Goal: Find specific page/section: Find specific page/section

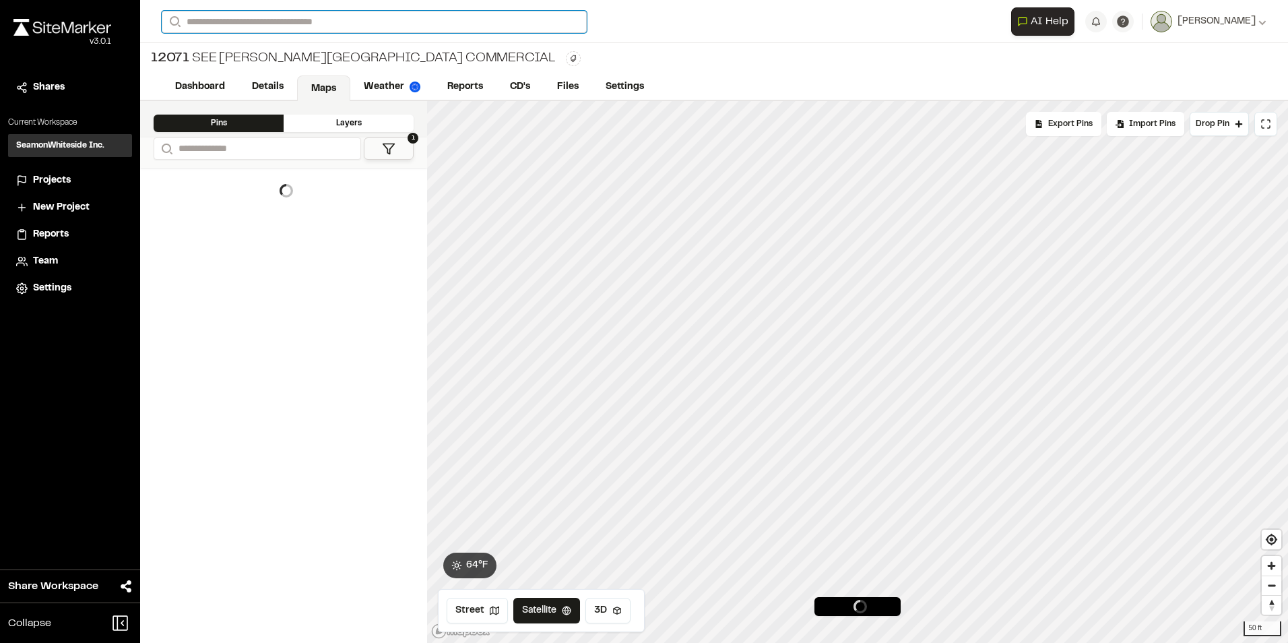
click at [226, 21] on input "Search" at bounding box center [374, 22] width 425 height 22
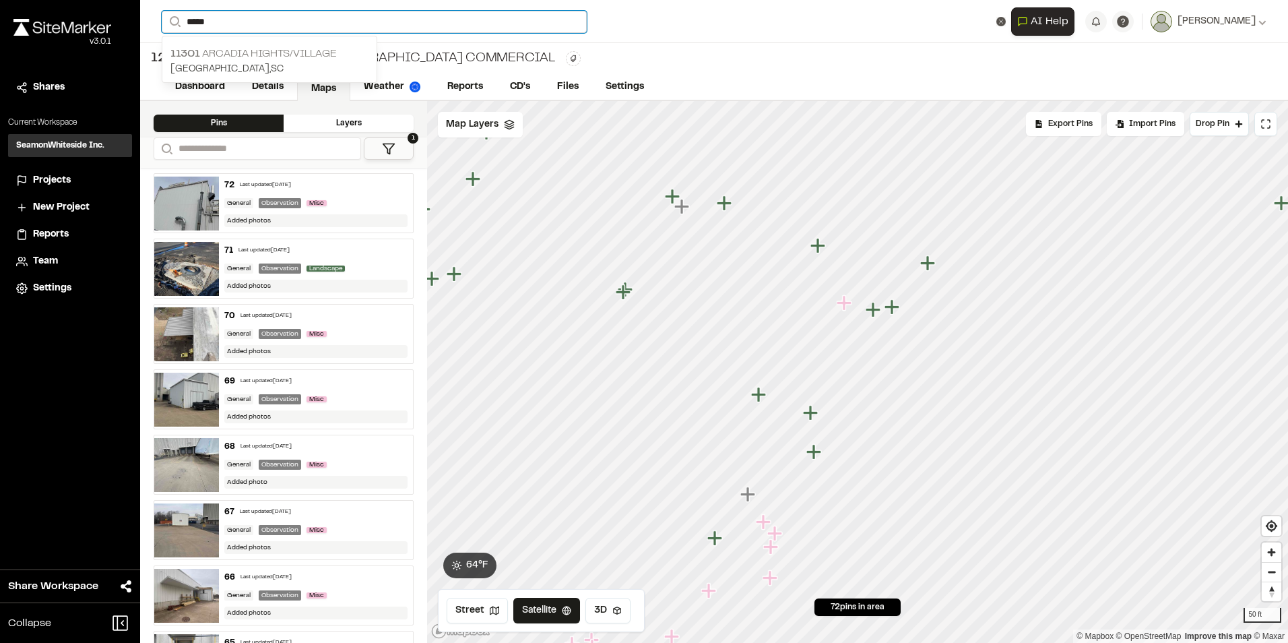
type input "*****"
click at [240, 49] on p "11301 [GEOGRAPHIC_DATA]/Village" at bounding box center [269, 54] width 198 height 16
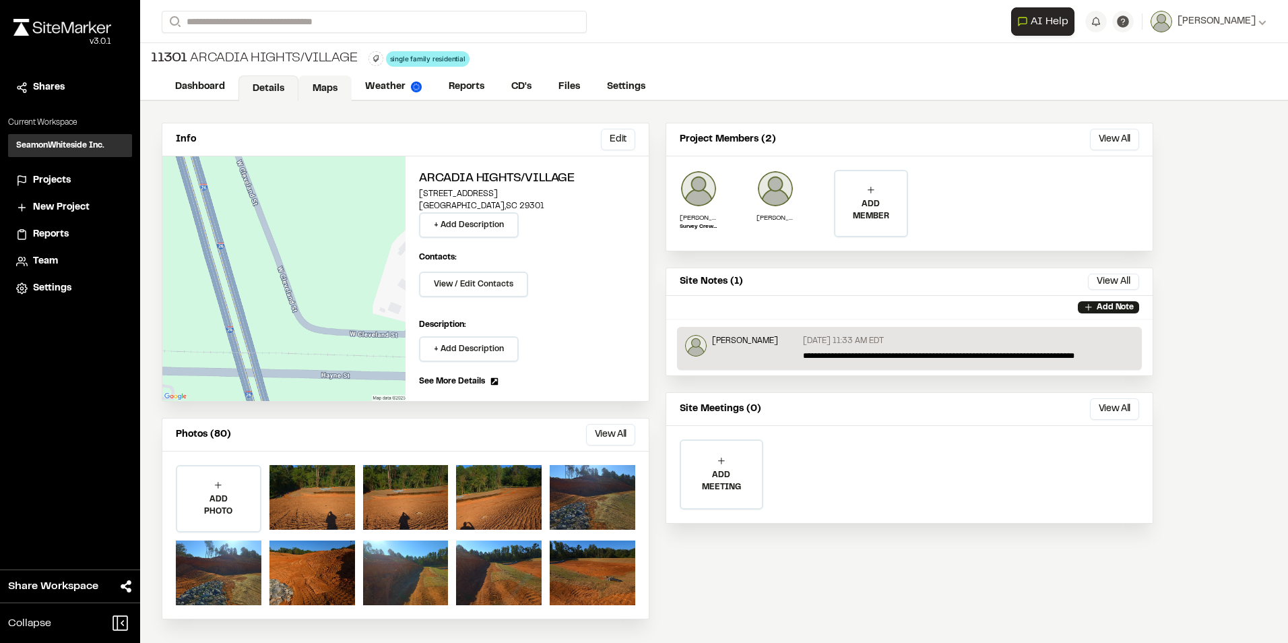
click at [321, 84] on link "Maps" at bounding box center [324, 88] width 53 height 26
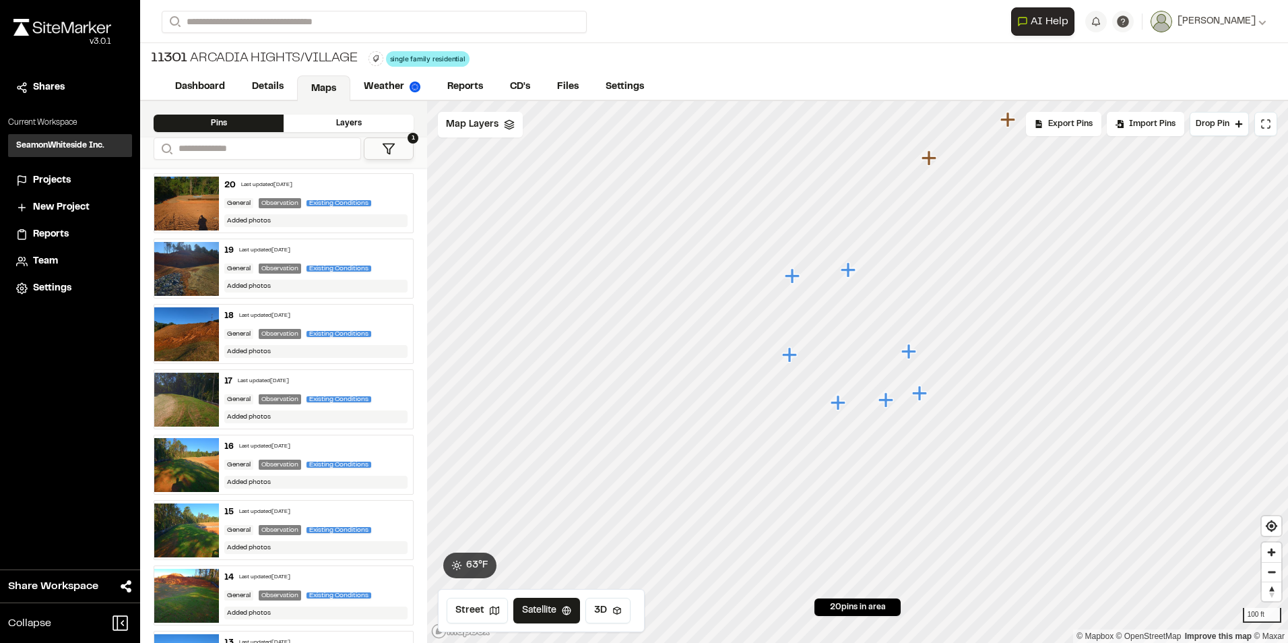
click at [923, 394] on icon "Map marker" at bounding box center [919, 392] width 15 height 15
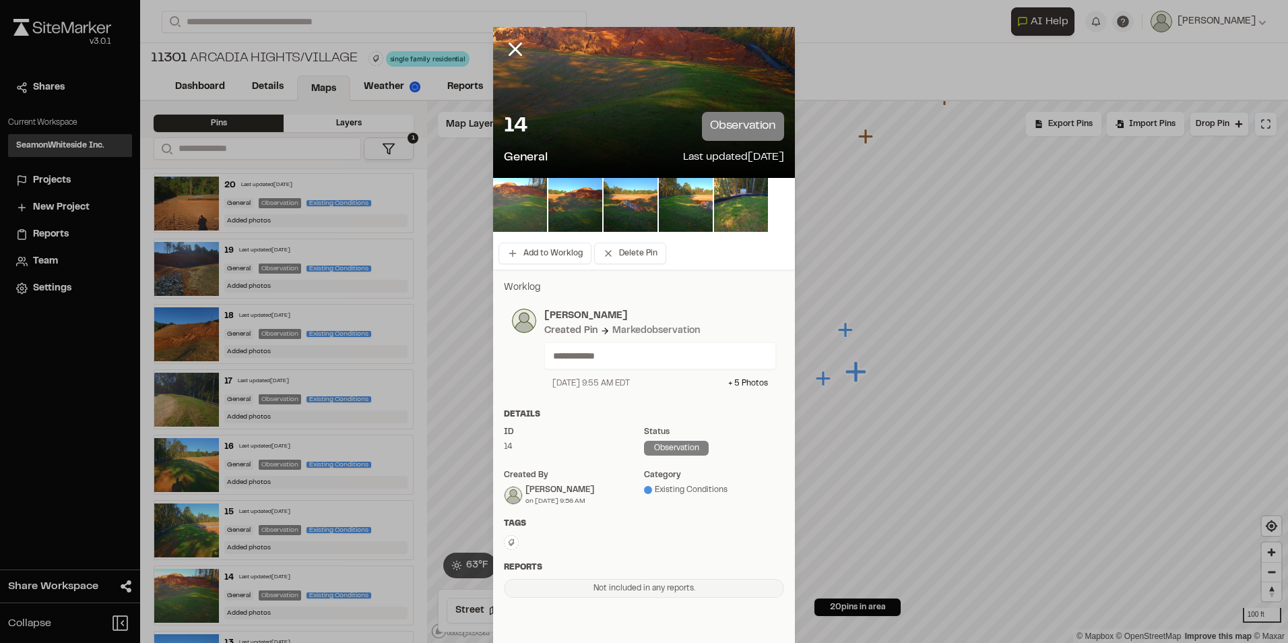
click at [532, 202] on img at bounding box center [520, 205] width 54 height 54
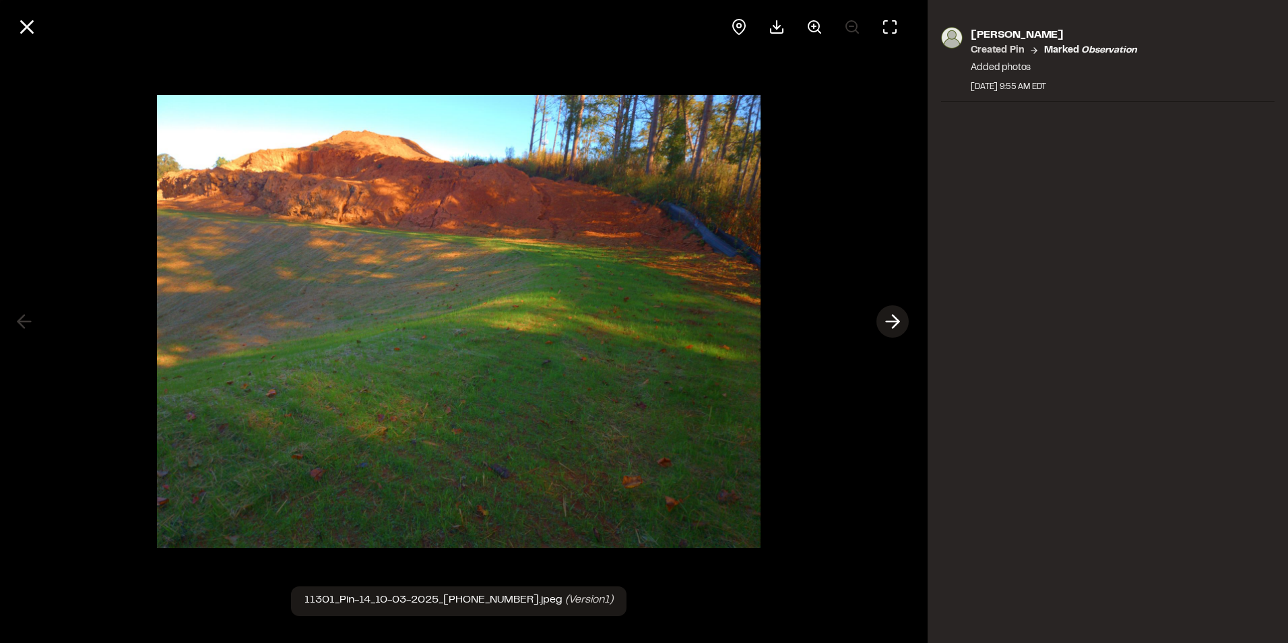
click at [891, 321] on line at bounding box center [893, 321] width 13 height 0
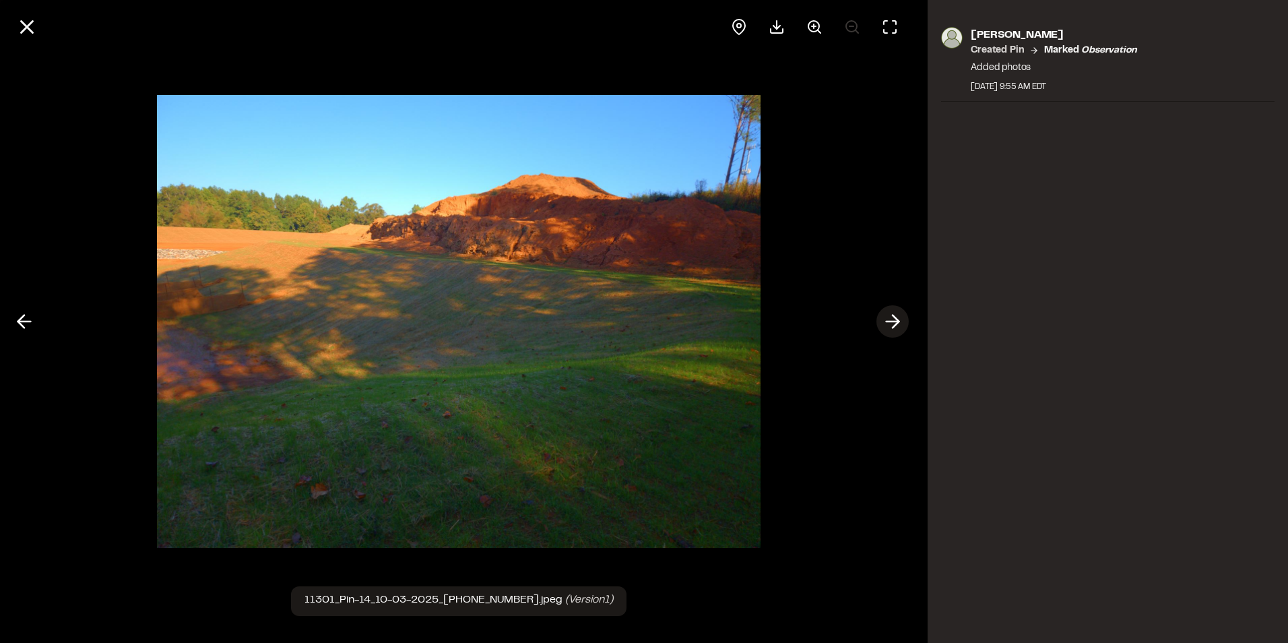
click at [892, 321] on line at bounding box center [893, 321] width 13 height 0
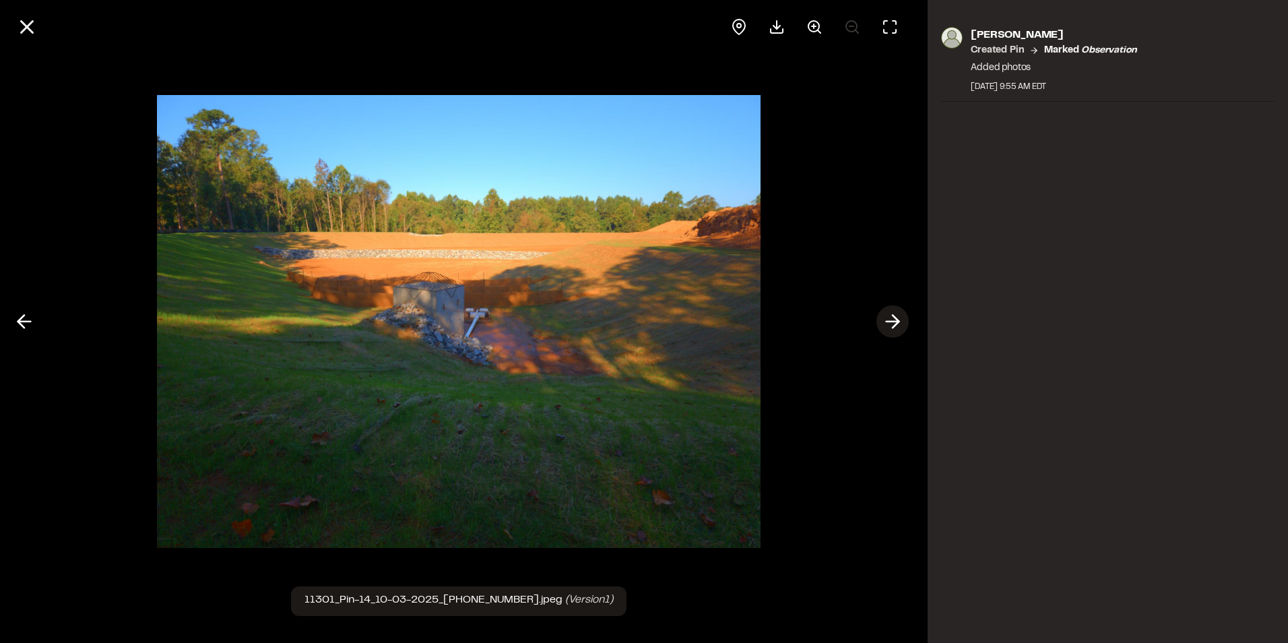
click at [892, 321] on line at bounding box center [893, 321] width 13 height 0
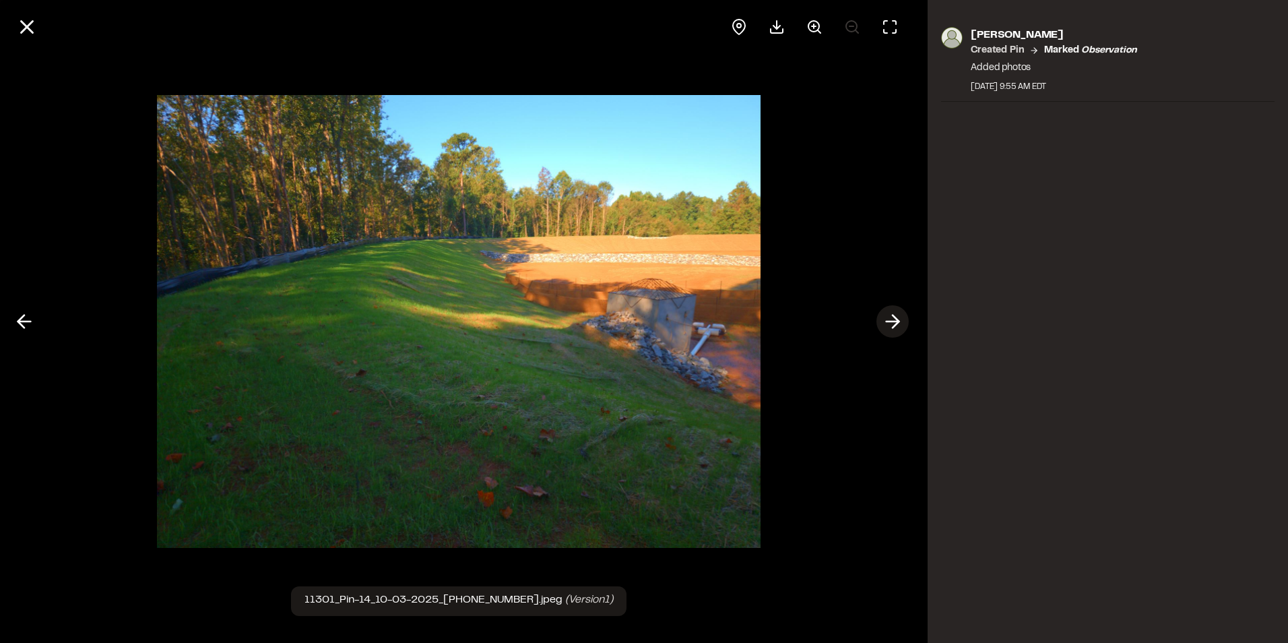
click at [892, 321] on line at bounding box center [893, 321] width 13 height 0
